Goal: Browse casually: Explore the website without a specific task or goal

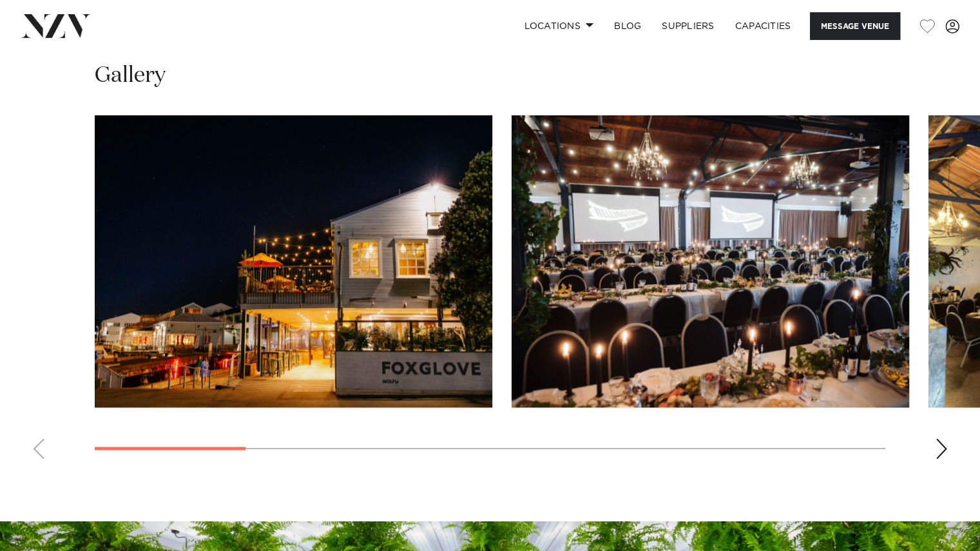
scroll to position [1182, 0]
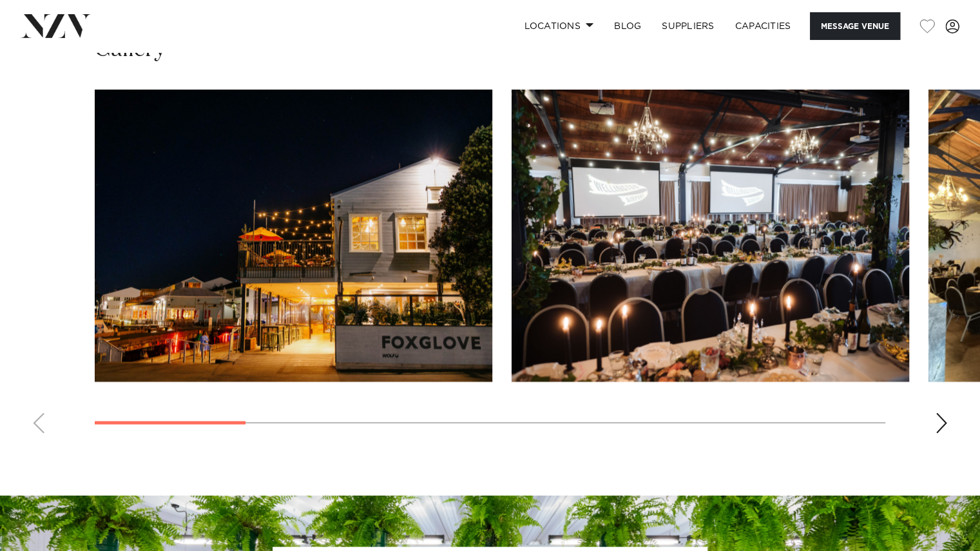
click at [944, 427] on div "Next slide" at bounding box center [941, 422] width 13 height 21
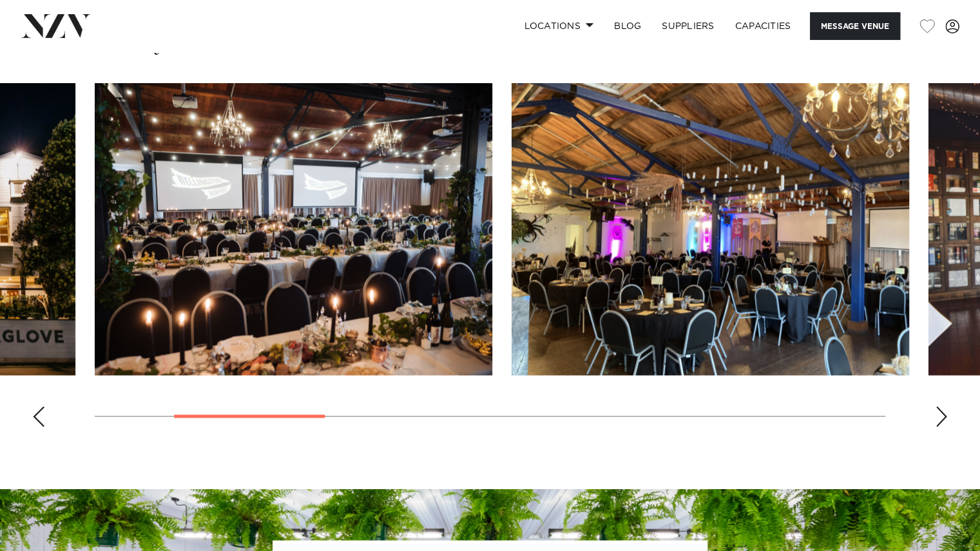
scroll to position [1190, 0]
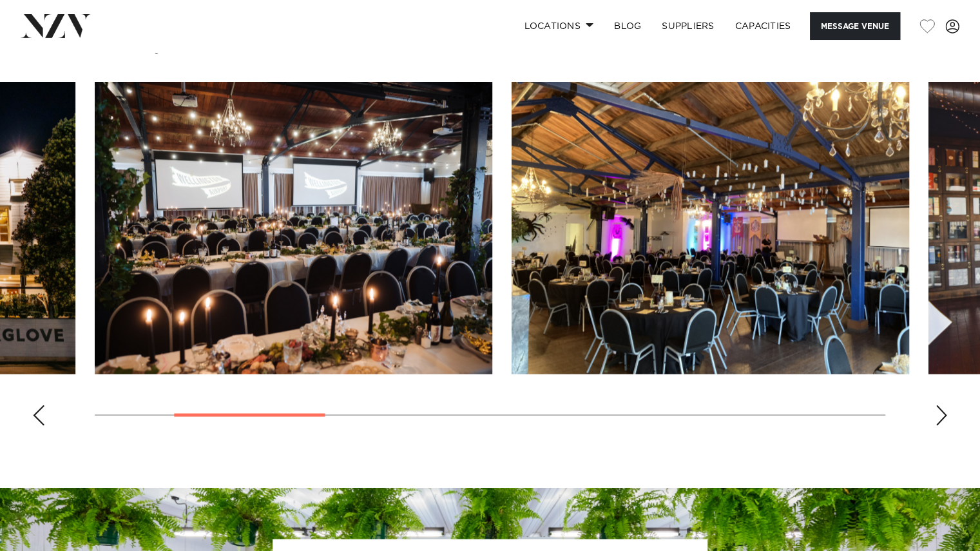
click at [940, 408] on div "Next slide" at bounding box center [941, 414] width 13 height 21
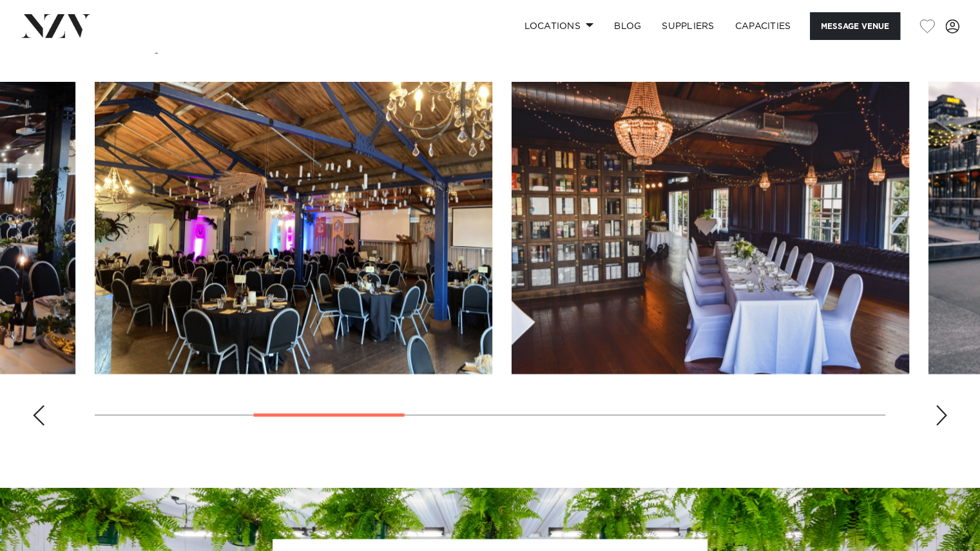
click at [940, 408] on div "Next slide" at bounding box center [941, 414] width 13 height 21
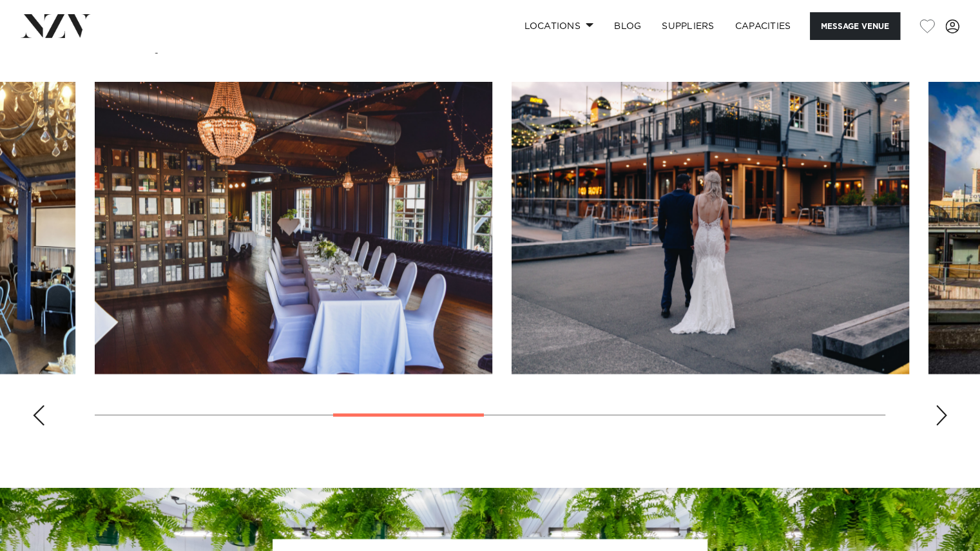
click at [940, 408] on div "Next slide" at bounding box center [941, 414] width 13 height 21
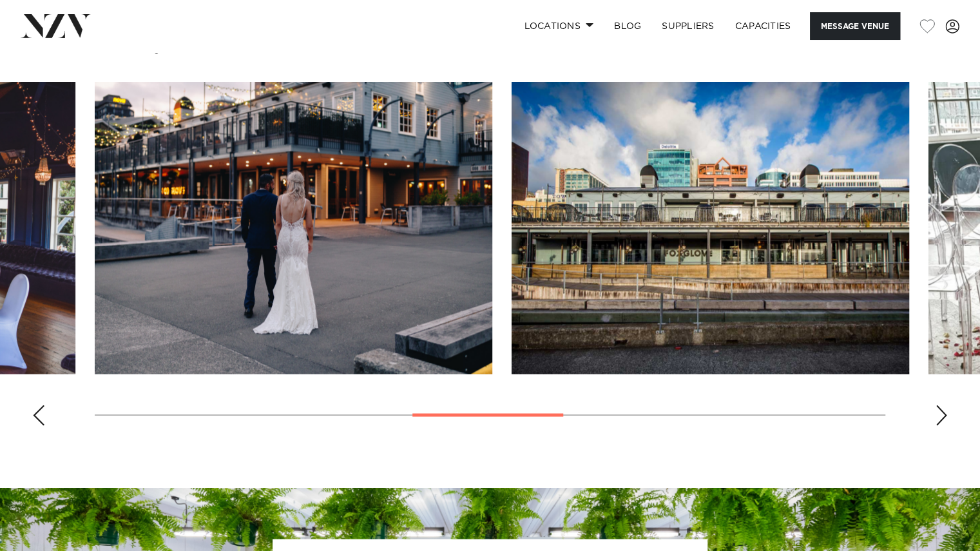
click at [940, 408] on div "Next slide" at bounding box center [941, 414] width 13 height 21
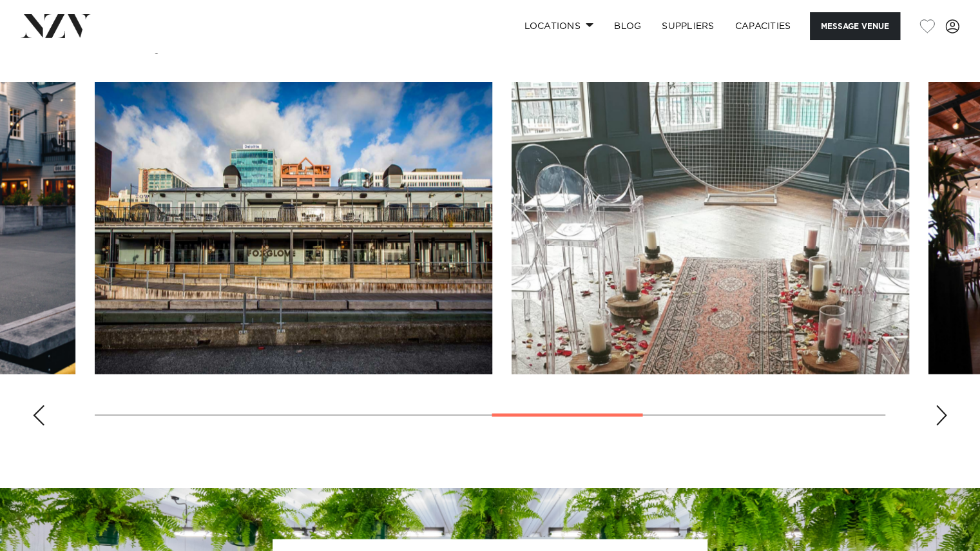
click at [940, 408] on div "Next slide" at bounding box center [941, 414] width 13 height 21
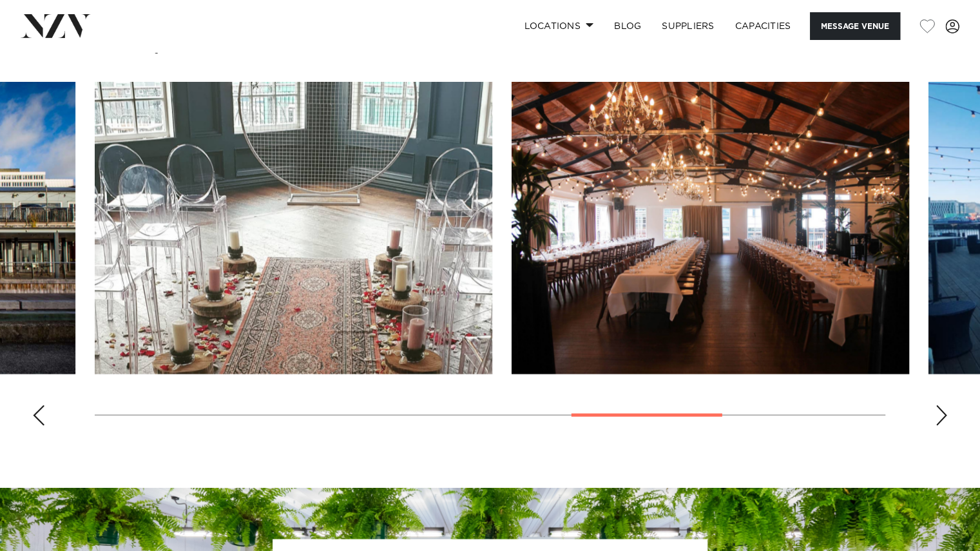
click at [940, 408] on div "Next slide" at bounding box center [941, 414] width 13 height 21
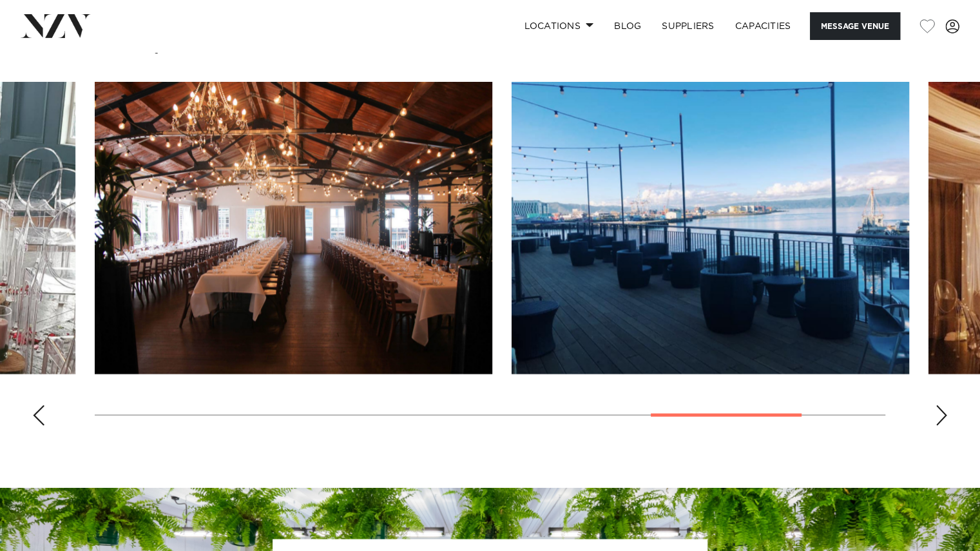
click at [940, 408] on div "Next slide" at bounding box center [941, 414] width 13 height 21
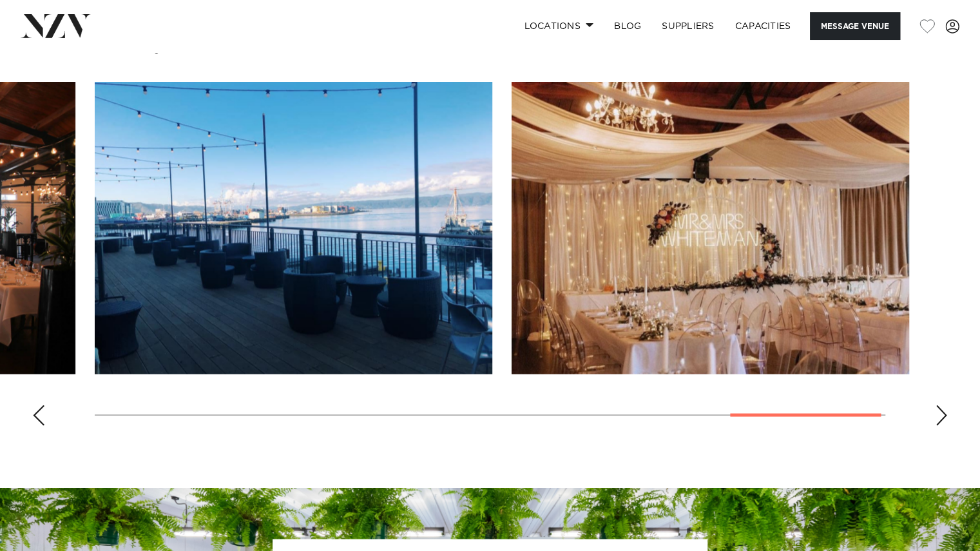
click at [940, 408] on div "Next slide" at bounding box center [941, 414] width 13 height 21
